Goal: Information Seeking & Learning: Learn about a topic

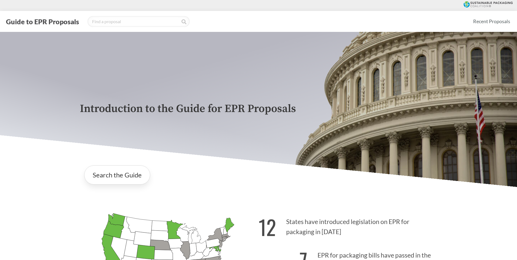
scroll to position [82, 0]
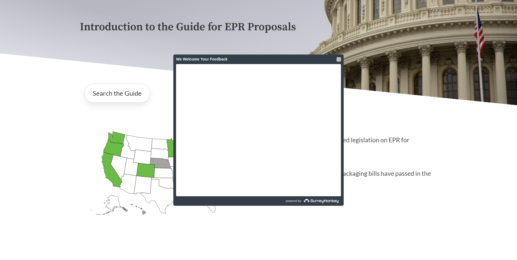
click at [339, 59] on div at bounding box center [339, 59] width 4 height 4
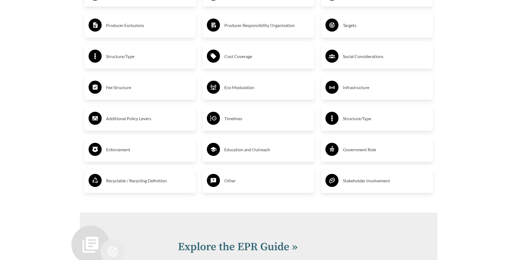
scroll to position [1117, 0]
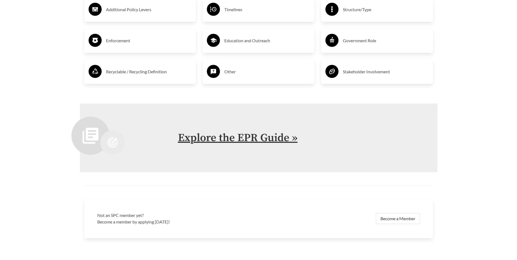
click at [269, 140] on link "Explore the EPR Guide »" at bounding box center [238, 138] width 120 height 14
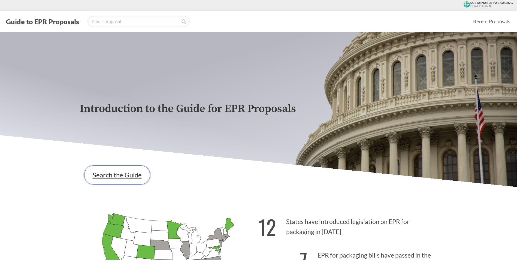
click at [134, 177] on link "Search the Guide" at bounding box center [117, 174] width 66 height 19
